Goal: Navigation & Orientation: Find specific page/section

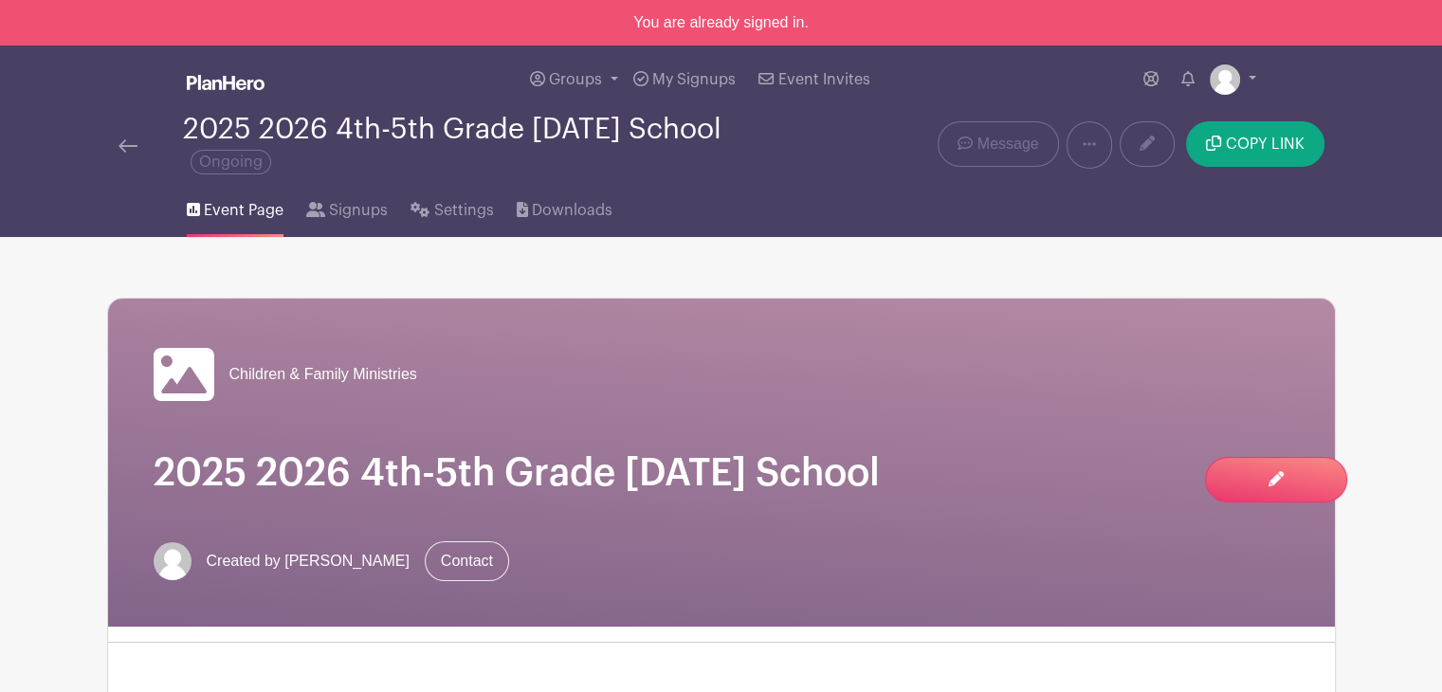
click at [124, 141] on img at bounding box center [128, 145] width 19 height 13
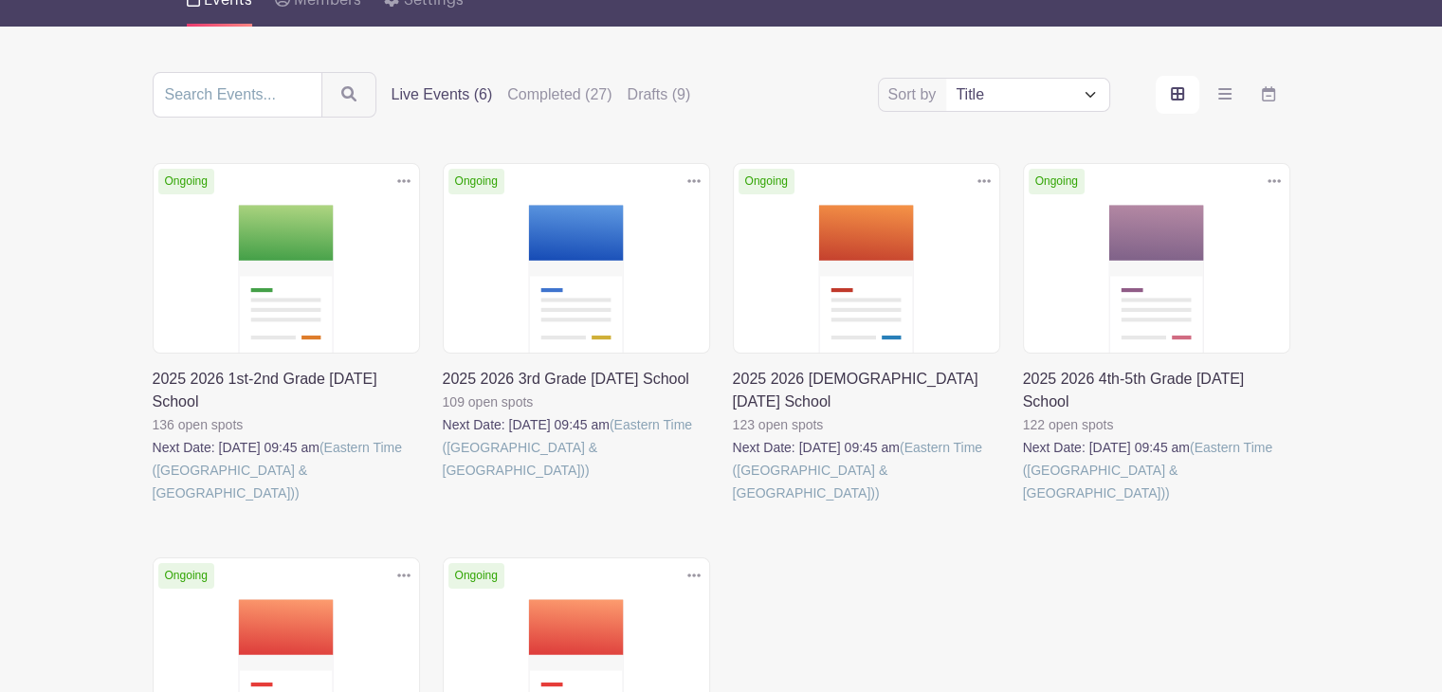
scroll to position [190, 0]
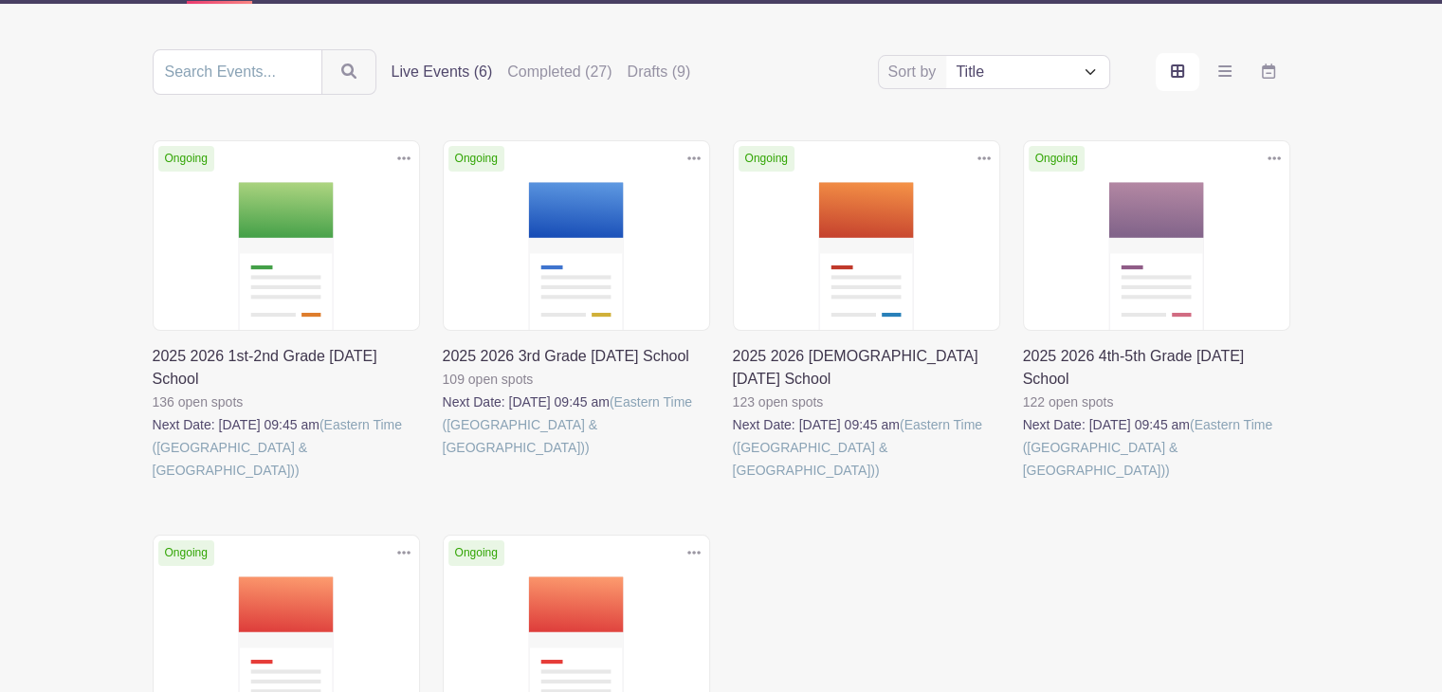
click at [443, 459] on link at bounding box center [443, 459] width 0 height 0
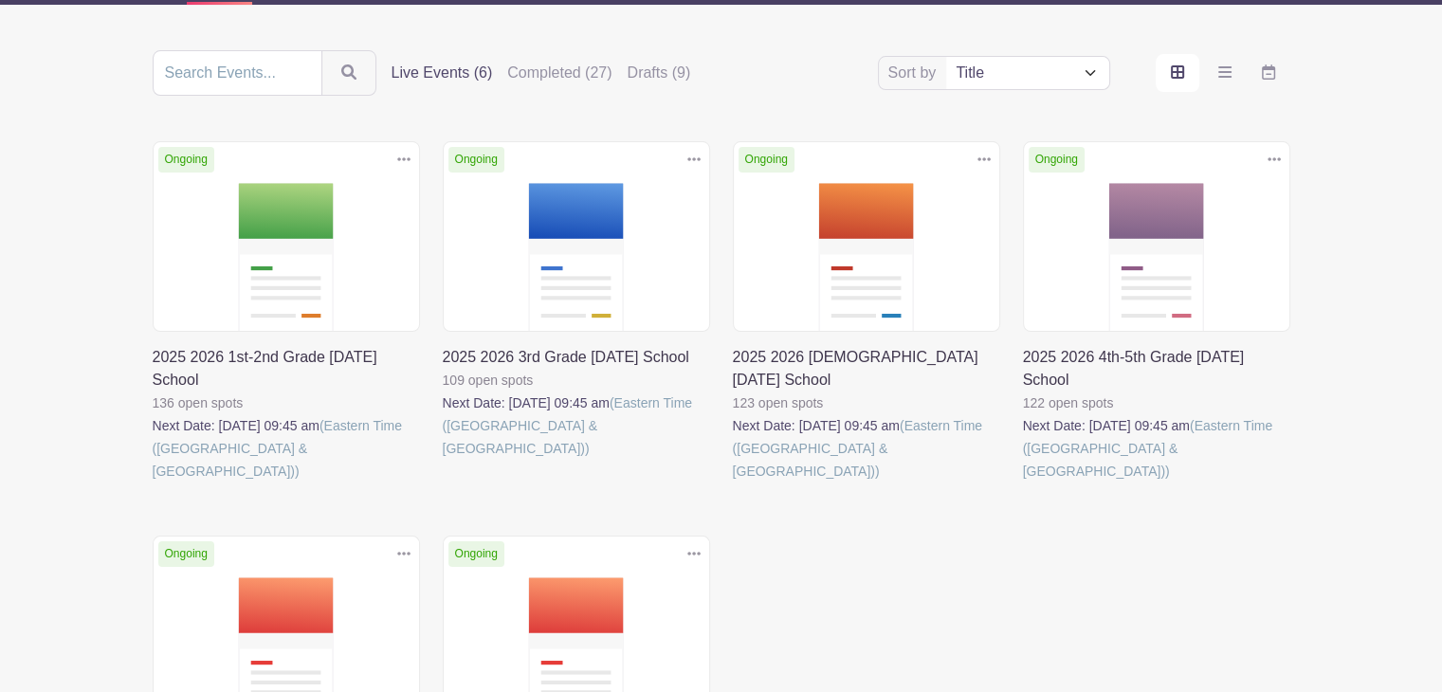
scroll to position [190, 0]
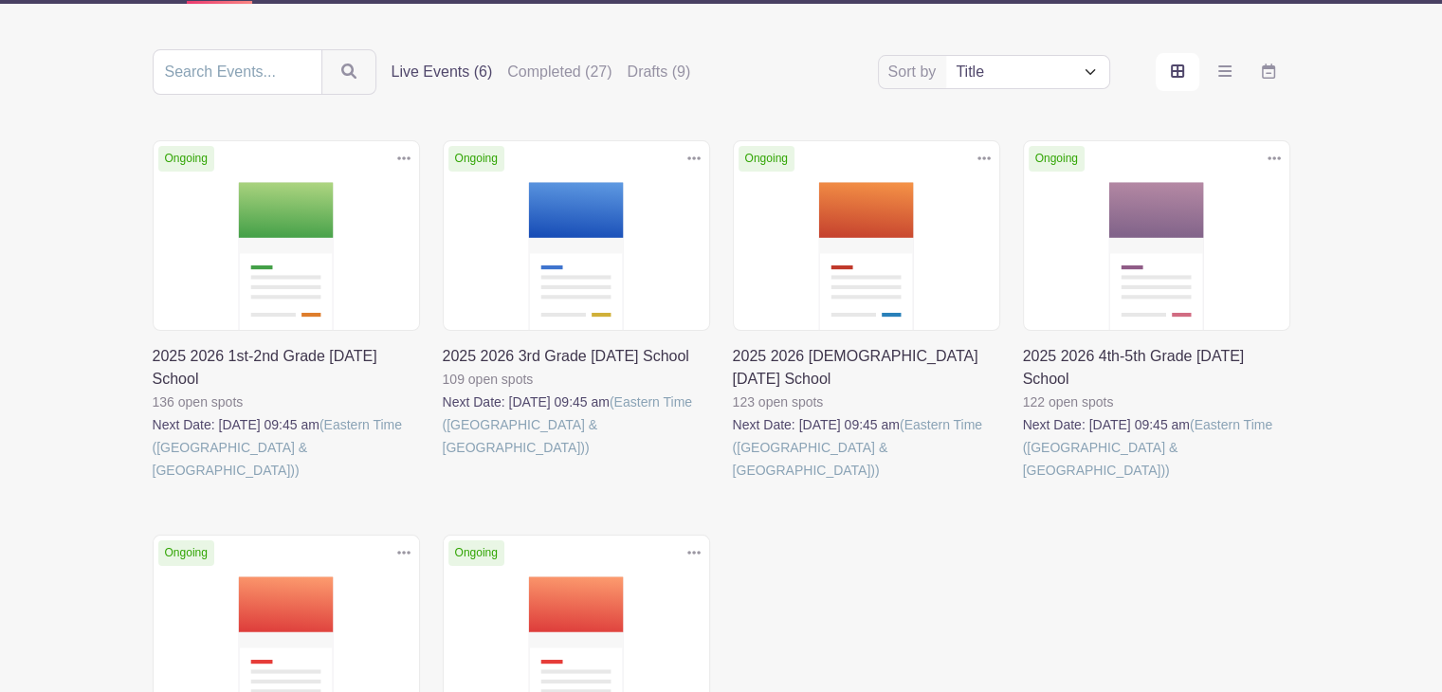
click at [153, 482] on link at bounding box center [153, 482] width 0 height 0
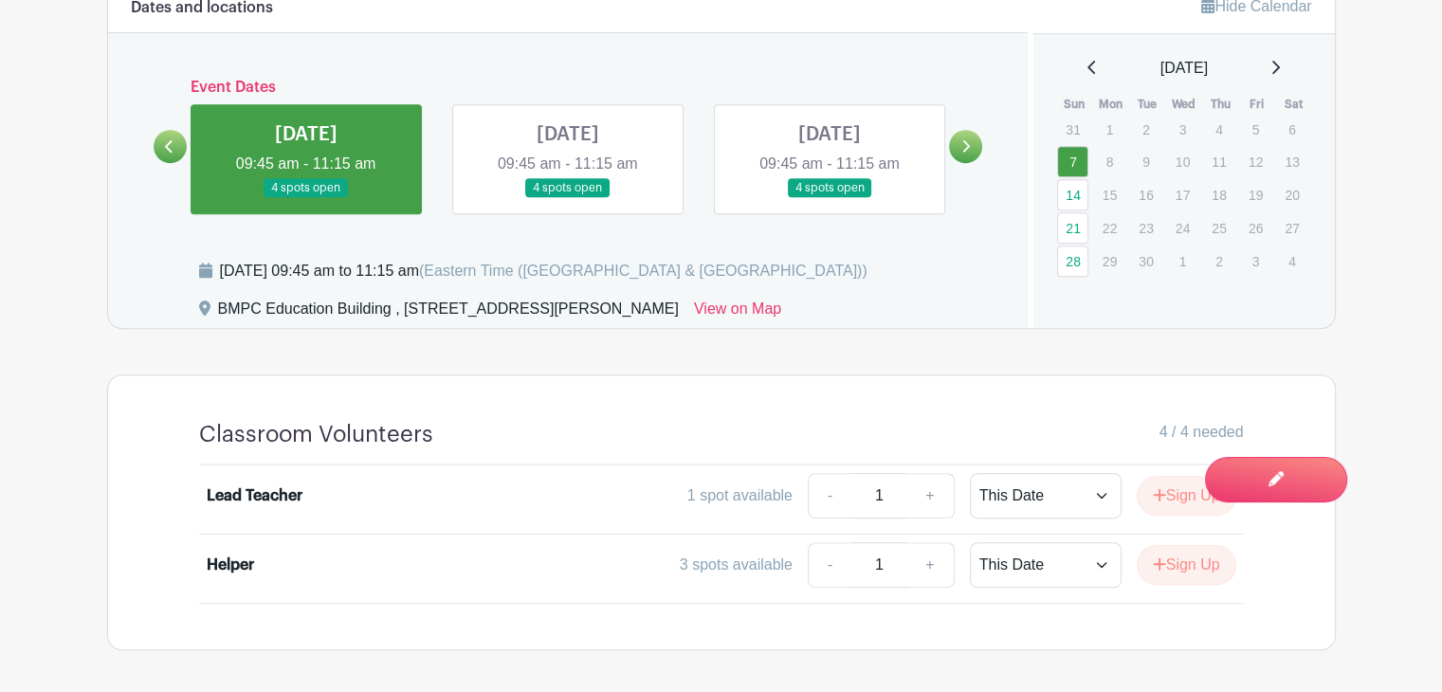
scroll to position [853, 0]
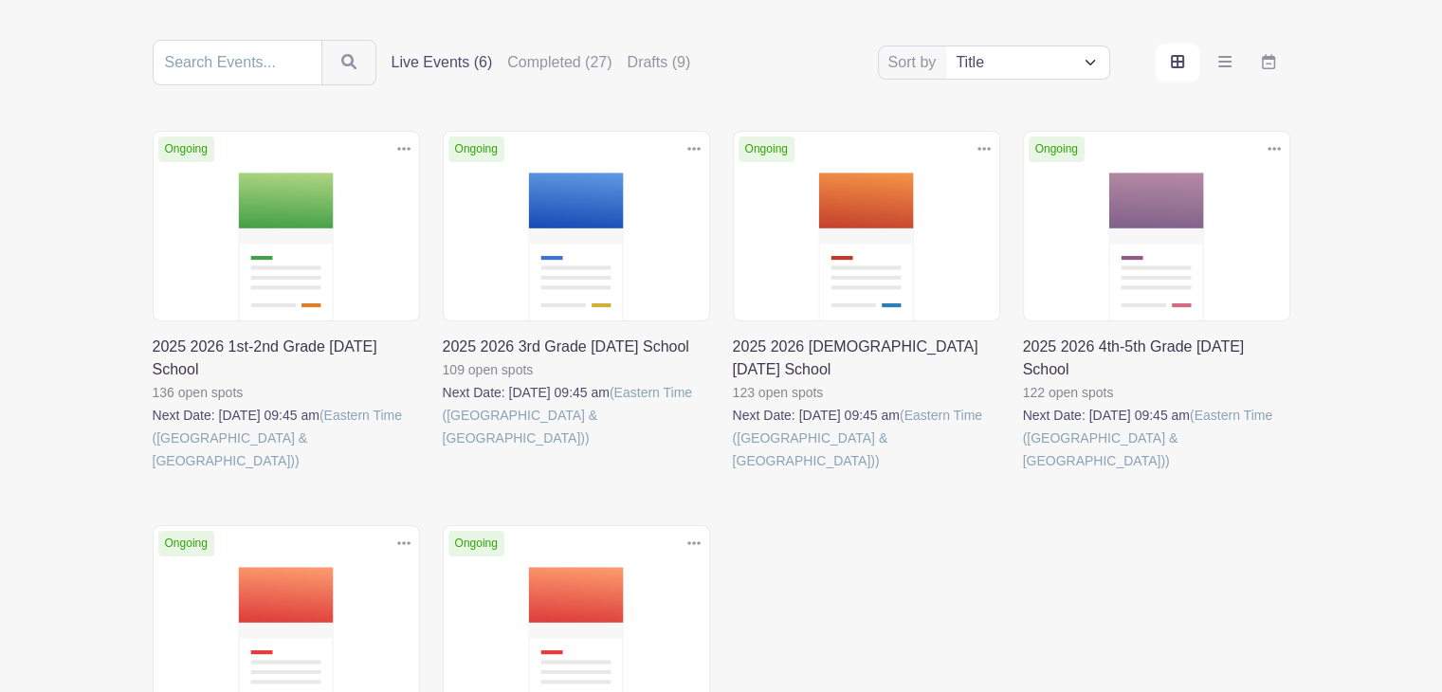
scroll to position [190, 0]
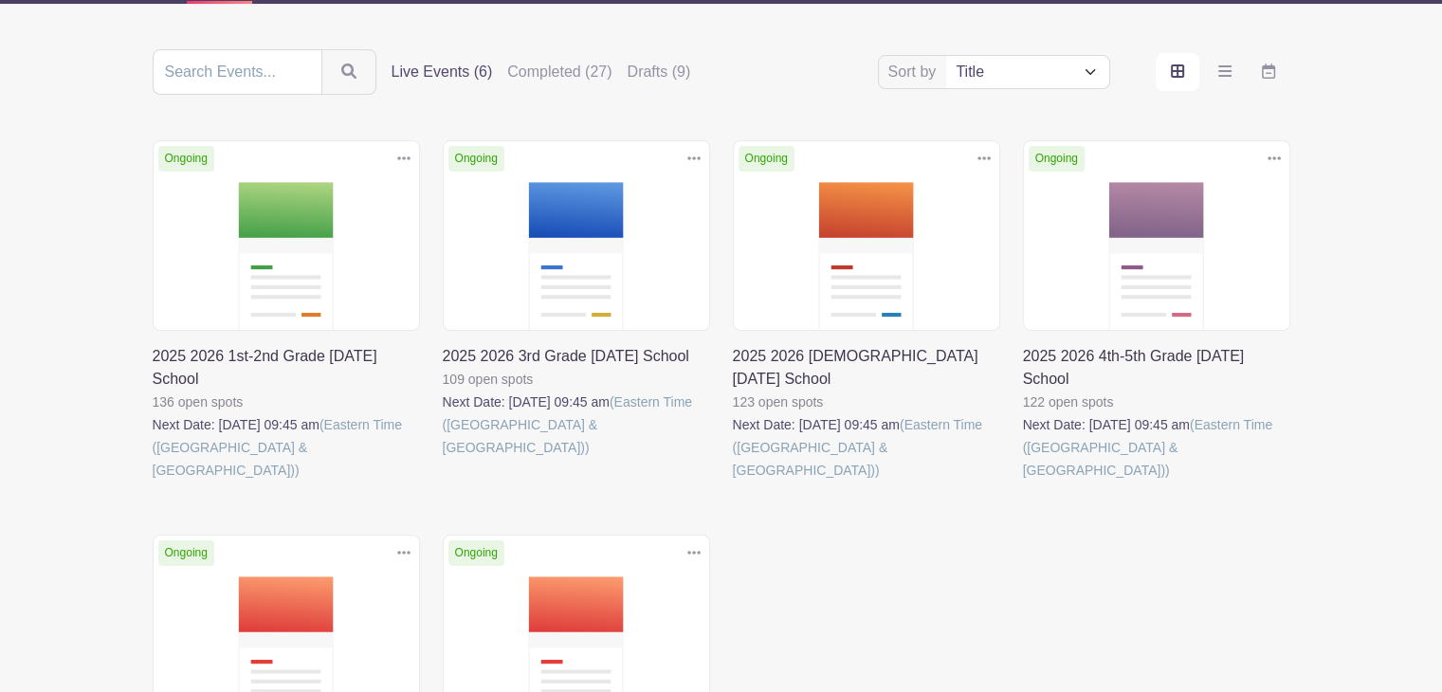
click at [733, 482] on link at bounding box center [733, 482] width 0 height 0
